Goal: Task Accomplishment & Management: Complete application form

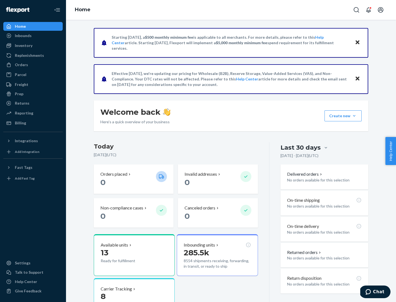
click at [354, 116] on button "Create new Create new inbound Create new order Create new product" at bounding box center [342, 116] width 37 height 11
click at [33, 36] on div "Inbounds" at bounding box center [33, 36] width 58 height 8
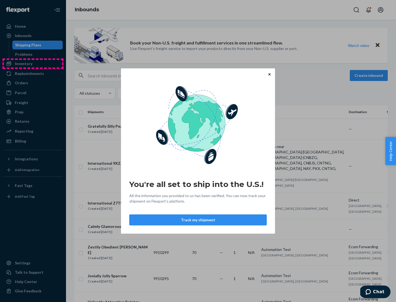
click at [33, 64] on div "You're all set to ship into the U.S.! All the information you provided to us ha…" at bounding box center [198, 151] width 396 height 302
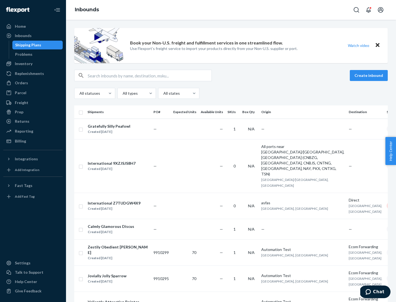
click at [231, 10] on div "Inbounds" at bounding box center [231, 10] width 330 height 20
click at [231, 93] on div "All statuses All types All states" at bounding box center [230, 93] width 313 height 11
click at [27, 45] on div "Shipping Plans" at bounding box center [28, 44] width 26 height 5
click at [370, 76] on button "Create inbound" at bounding box center [369, 75] width 38 height 11
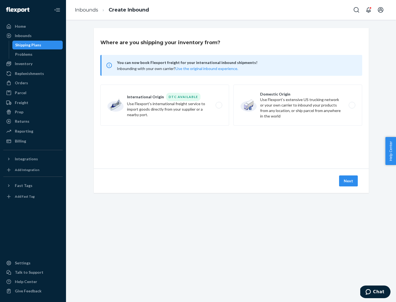
click at [165, 105] on label "International Origin DTC Available Use Flexport's international freight service…" at bounding box center [164, 105] width 129 height 41
click at [219, 105] on input "International Origin DTC Available Use Flexport's international freight service…" at bounding box center [221, 106] width 4 height 4
radio input "true"
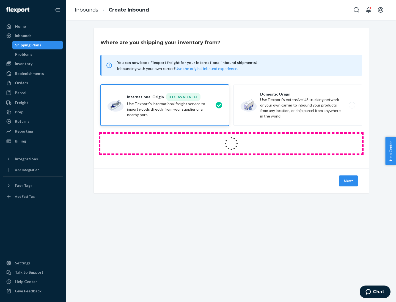
click at [231, 144] on icon at bounding box center [232, 144] width 22 height 22
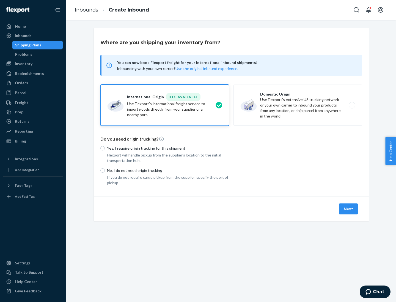
click at [168, 148] on p "Yes, I require origin trucking for this shipment" at bounding box center [168, 148] width 122 height 5
click at [105, 148] on input "Yes, I require origin trucking for this shipment" at bounding box center [102, 148] width 4 height 4
radio input "true"
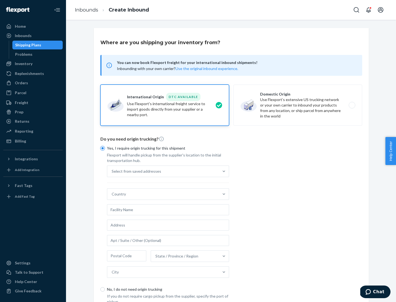
scroll to position [10, 0]
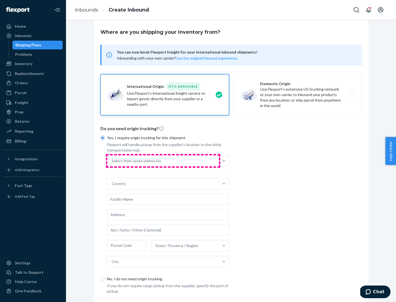
click at [163, 161] on div "Select from saved addresses" at bounding box center [163, 161] width 112 height 11
click at [112, 161] on input "Select from saved addresses" at bounding box center [112, 160] width 1 height 5
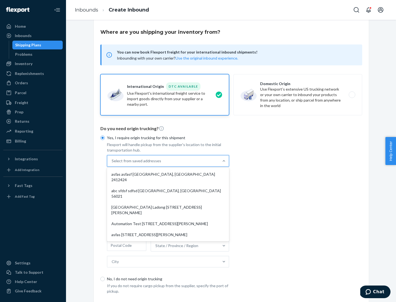
scroll to position [24, 0]
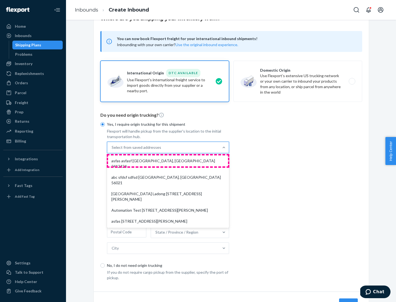
click at [168, 161] on div "asfas asfasf [GEOGRAPHIC_DATA], [GEOGRAPHIC_DATA] 2412424" at bounding box center [168, 164] width 120 height 16
click at [112, 150] on input "option asfas asfasf [GEOGRAPHIC_DATA], [GEOGRAPHIC_DATA] 2412424 focused, 1 of …" at bounding box center [112, 147] width 1 height 5
type input "asfas"
type input "asfasf"
type input "2412424"
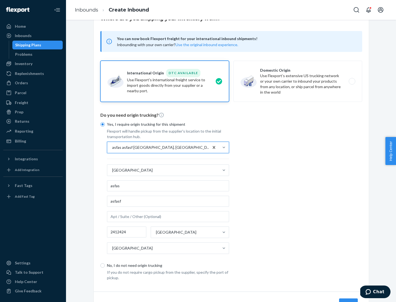
scroll to position [51, 0]
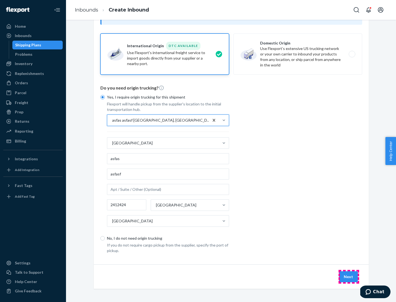
click at [349, 277] on button "Next" at bounding box center [348, 277] width 19 height 11
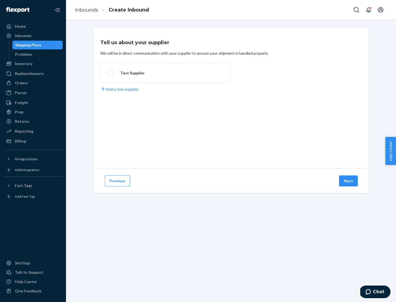
click at [165, 73] on label "Test Supplier" at bounding box center [164, 73] width 129 height 20
click at [111, 73] on input "Test Supplier" at bounding box center [109, 73] width 4 height 4
radio input "true"
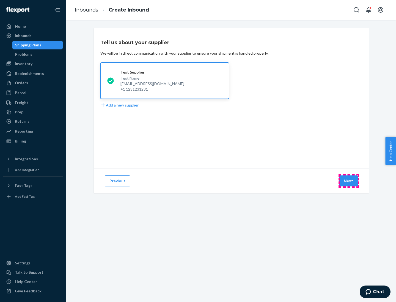
click at [349, 181] on button "Next" at bounding box center [348, 181] width 19 height 11
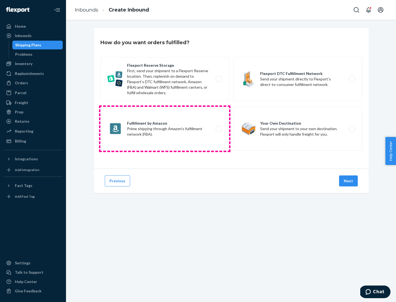
click at [165, 129] on label "Fulfillment by Amazon Prime shipping through Amazon’s fulfillment network (FBA)." at bounding box center [164, 129] width 129 height 44
click at [219, 129] on input "Fulfillment by Amazon Prime shipping through Amazon’s fulfillment network (FBA)." at bounding box center [221, 129] width 4 height 4
radio input "true"
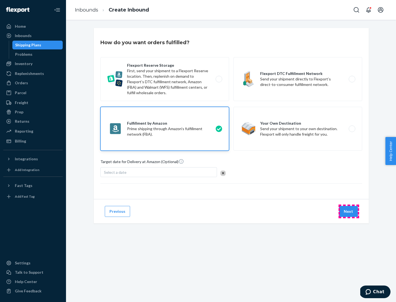
click at [349, 212] on button "Next" at bounding box center [348, 211] width 19 height 11
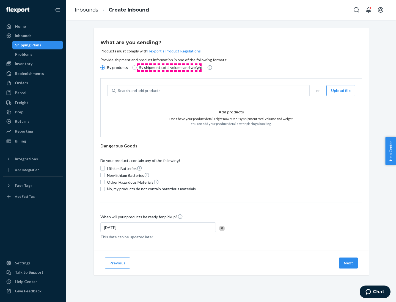
click at [169, 68] on p "By shipment total volume and weight" at bounding box center [171, 67] width 64 height 5
click at [137, 68] on input "By shipment total volume and weight" at bounding box center [134, 67] width 4 height 4
radio input "true"
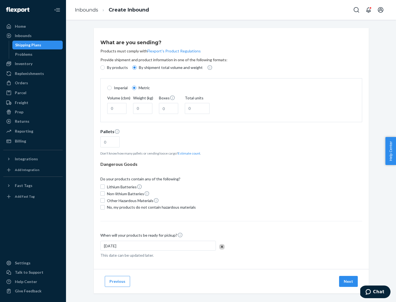
click at [117, 68] on p "By products" at bounding box center [117, 67] width 21 height 5
click at [105, 68] on input "By products" at bounding box center [102, 67] width 4 height 4
radio input "true"
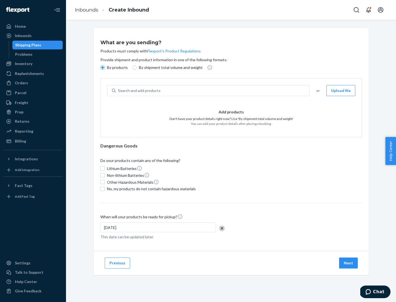
click at [213, 91] on div "Search and add products" at bounding box center [213, 91] width 194 height 10
click at [119, 91] on input "Search and add products" at bounding box center [118, 90] width 1 height 5
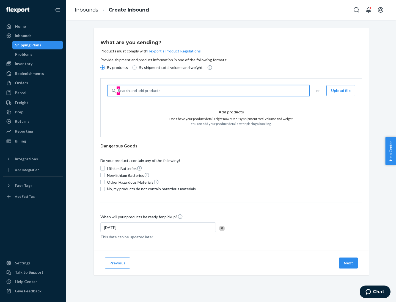
type input "test"
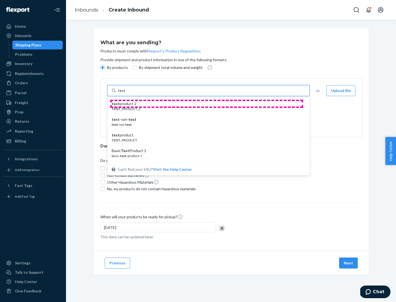
click at [207, 104] on div "test product 2" at bounding box center [206, 103] width 189 height 5
click at [125, 93] on input "test" at bounding box center [121, 90] width 7 height 5
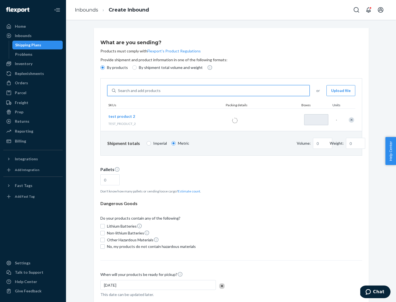
type input "1"
type input "0.02"
type input "22.23"
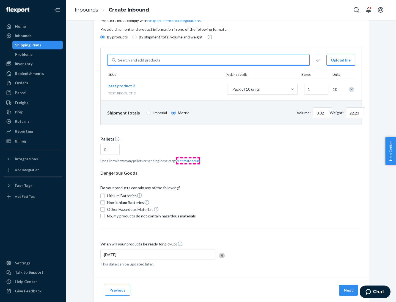
click at [188, 161] on button "Estimate count" at bounding box center [189, 161] width 22 height 5
type input "1"
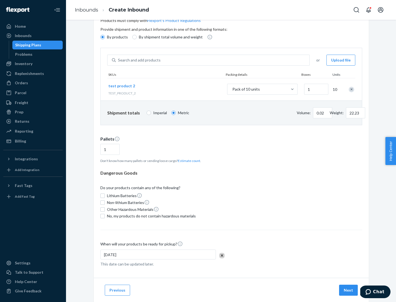
scroll to position [44, 0]
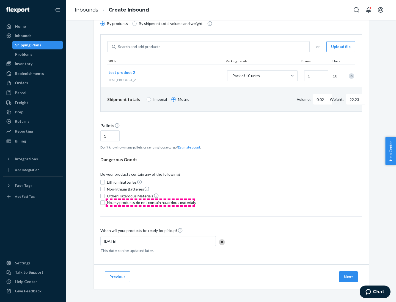
click at [150, 203] on span "No, my products do not contain hazardous materials" at bounding box center [151, 202] width 89 height 5
click at [105, 203] on input "No, my products do not contain hazardous materials" at bounding box center [102, 203] width 4 height 4
checkbox input "true"
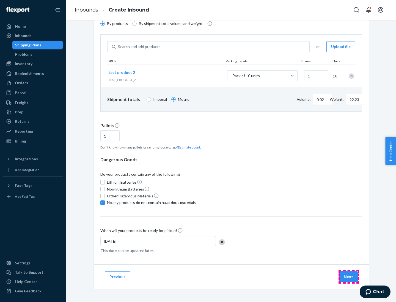
click at [349, 277] on button "Next" at bounding box center [348, 277] width 19 height 11
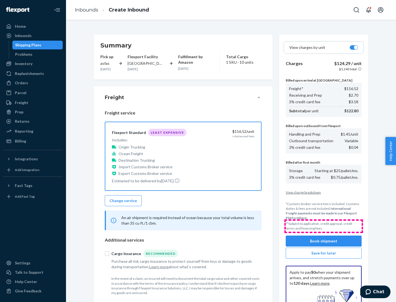
scroll to position [80, 0]
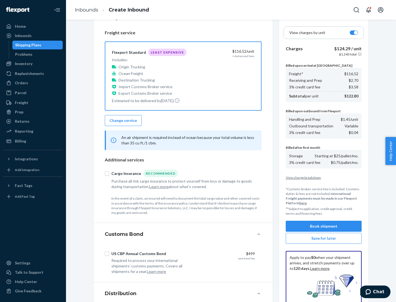
click at [324, 227] on button "Book shipment" at bounding box center [324, 226] width 76 height 11
